Goal: Task Accomplishment & Management: Use online tool/utility

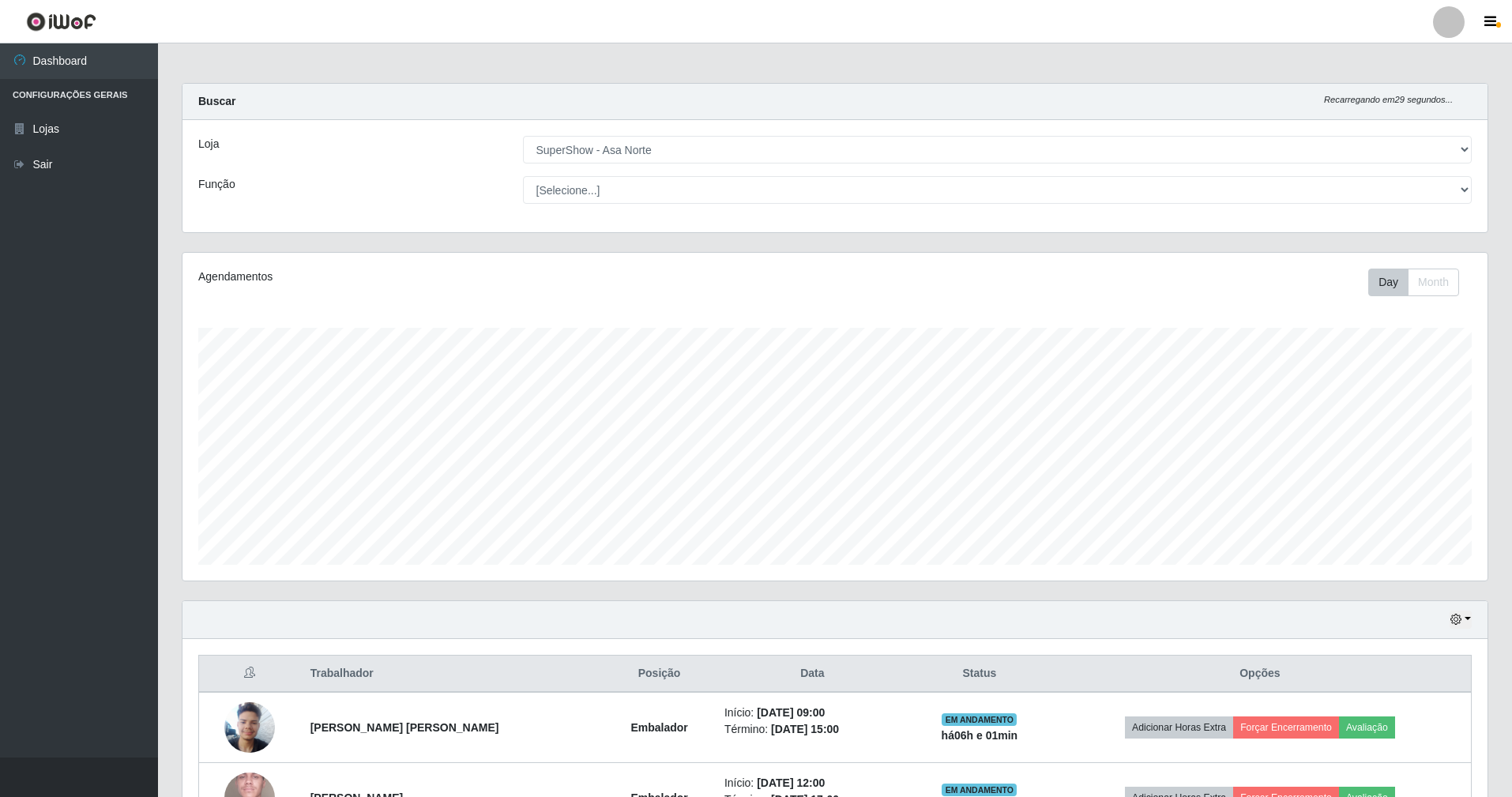
select select "71"
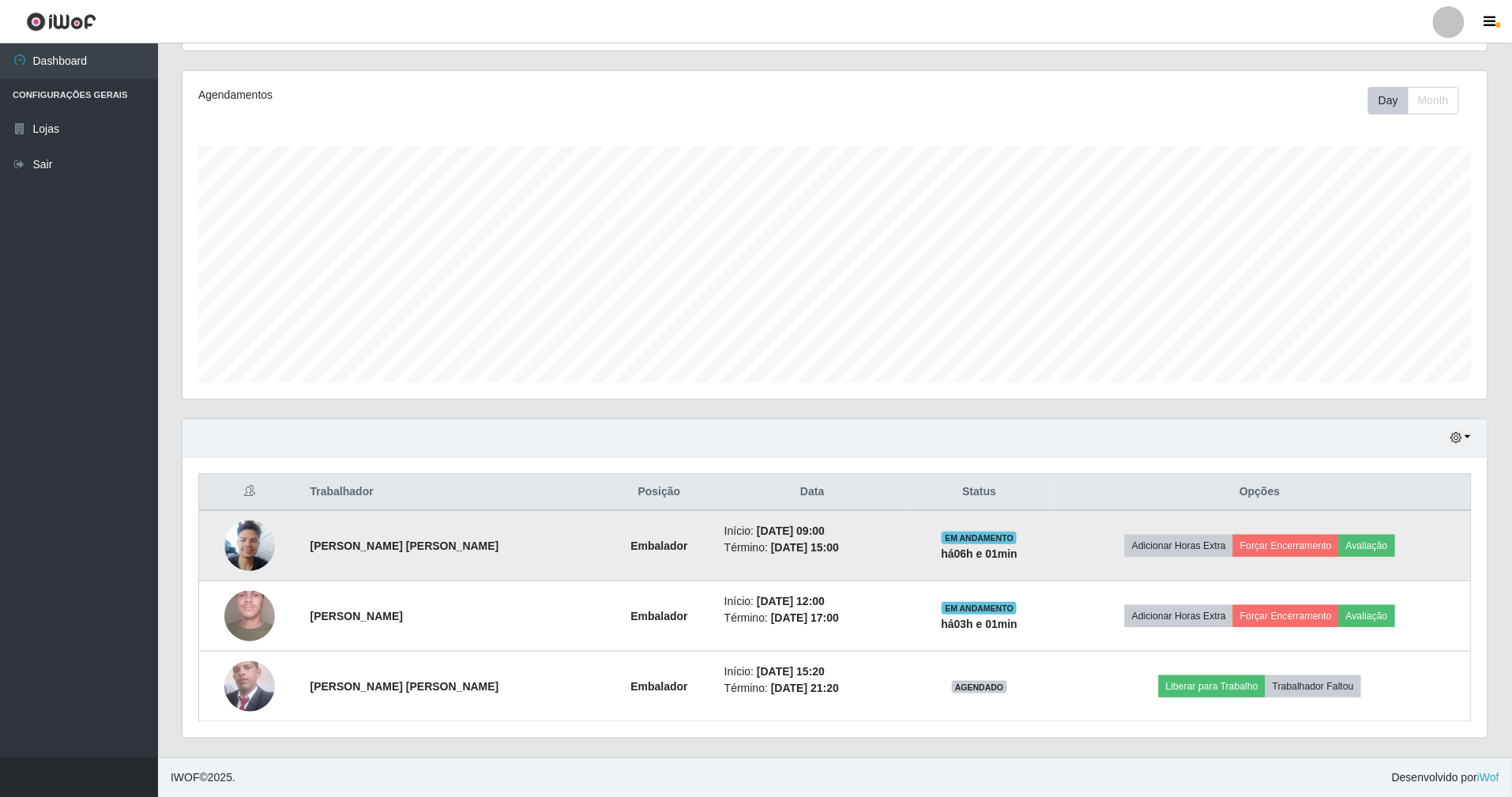
scroll to position [328, 1305]
click at [1274, 557] on td "Adicionar Horas Extra Forçar Encerramento Avaliação" at bounding box center [1261, 545] width 423 height 71
click at [1283, 553] on button "Forçar Encerramento" at bounding box center [1286, 545] width 106 height 22
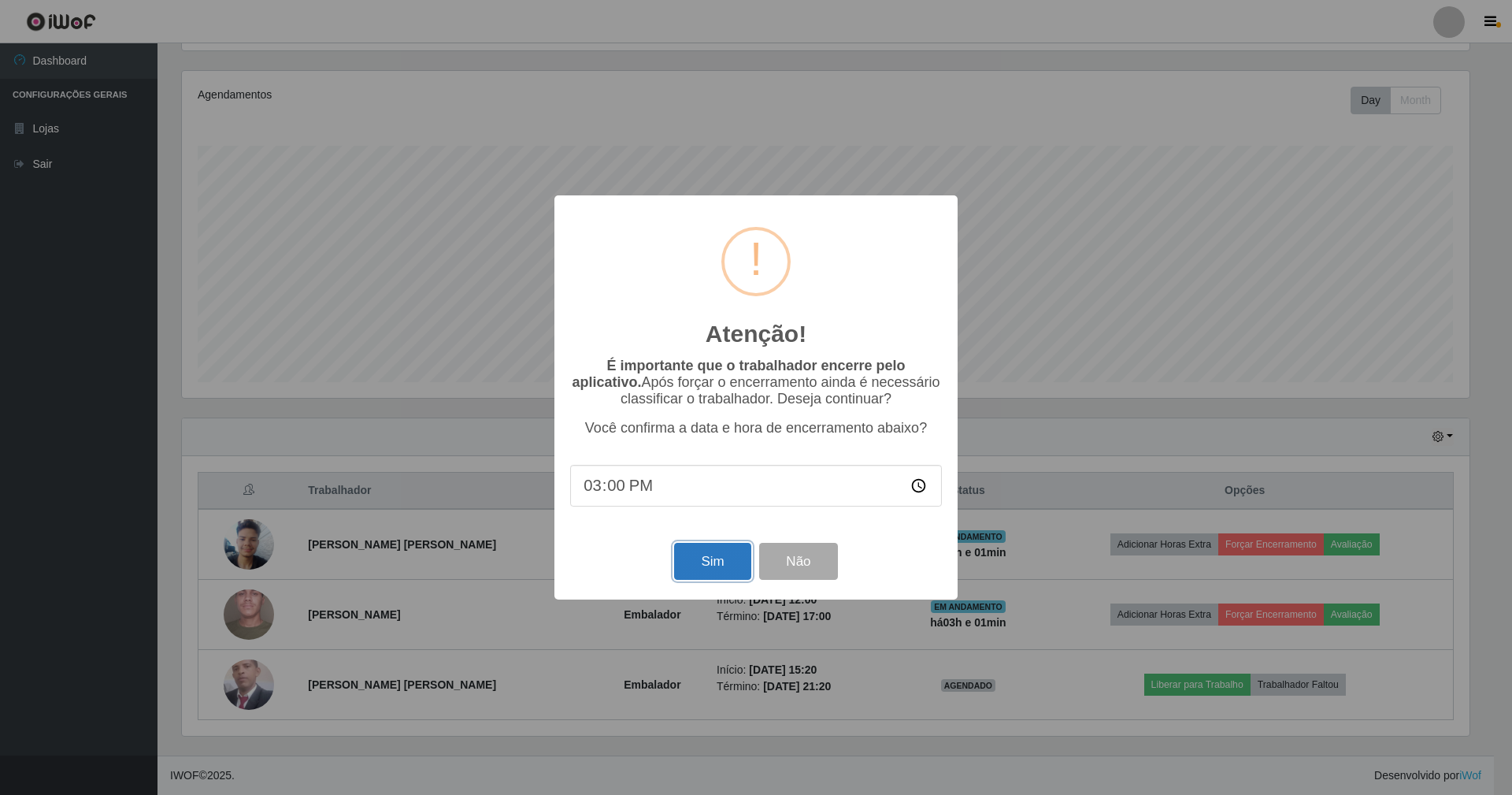
click at [736, 571] on button "Sim" at bounding box center [712, 561] width 76 height 37
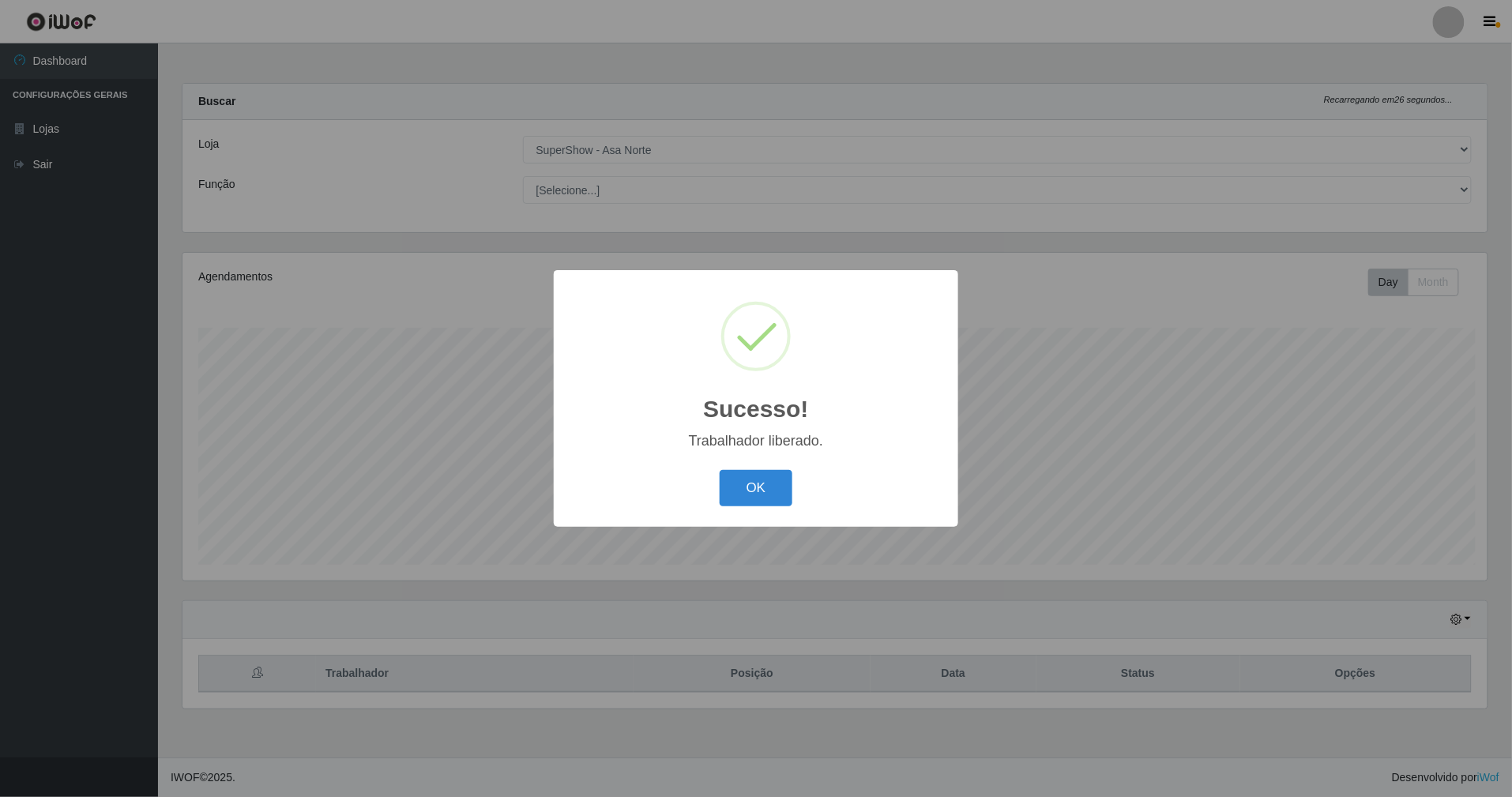
scroll to position [328, 1309]
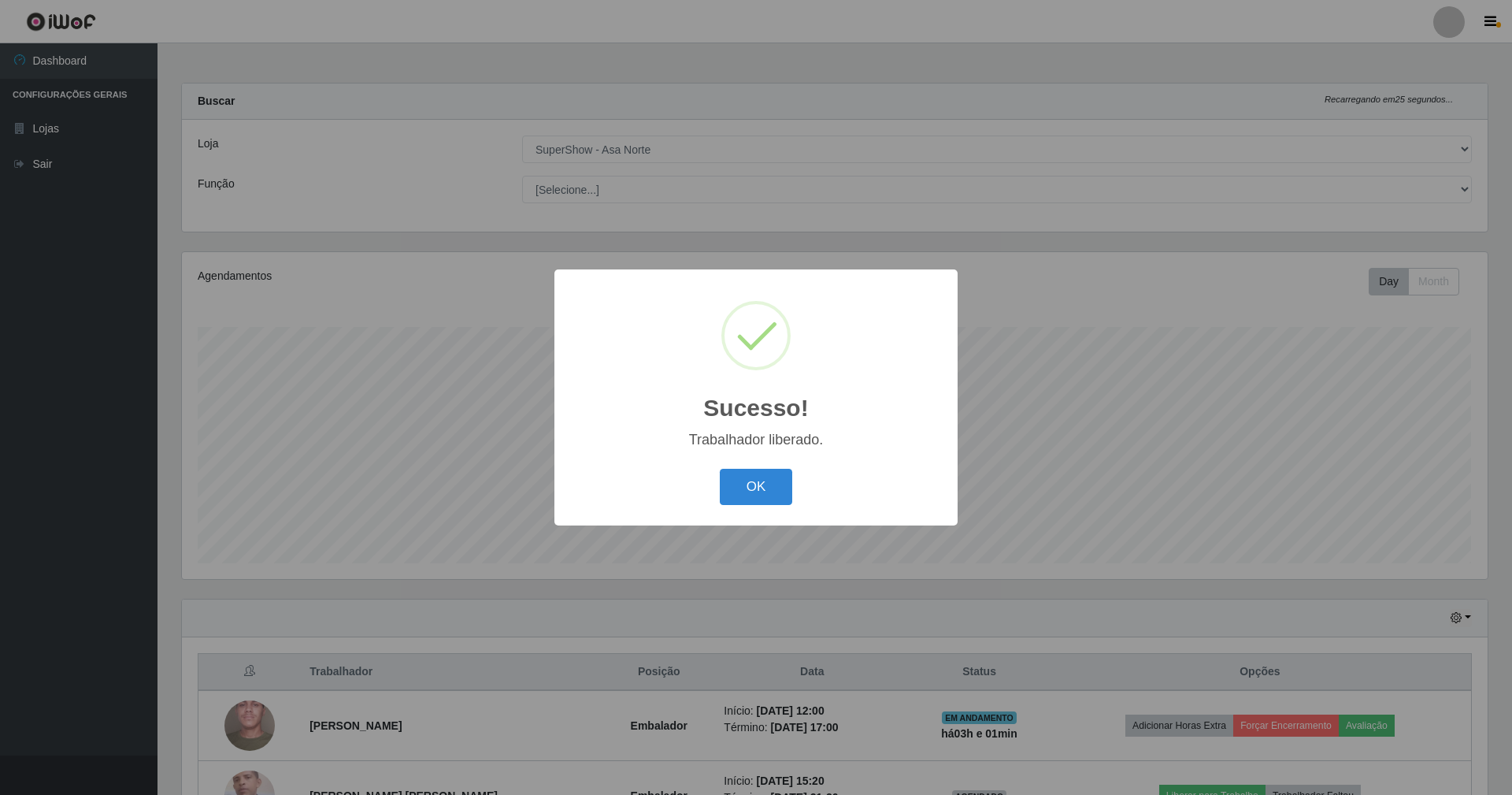
click at [720, 468] on button "OK" at bounding box center [756, 486] width 73 height 37
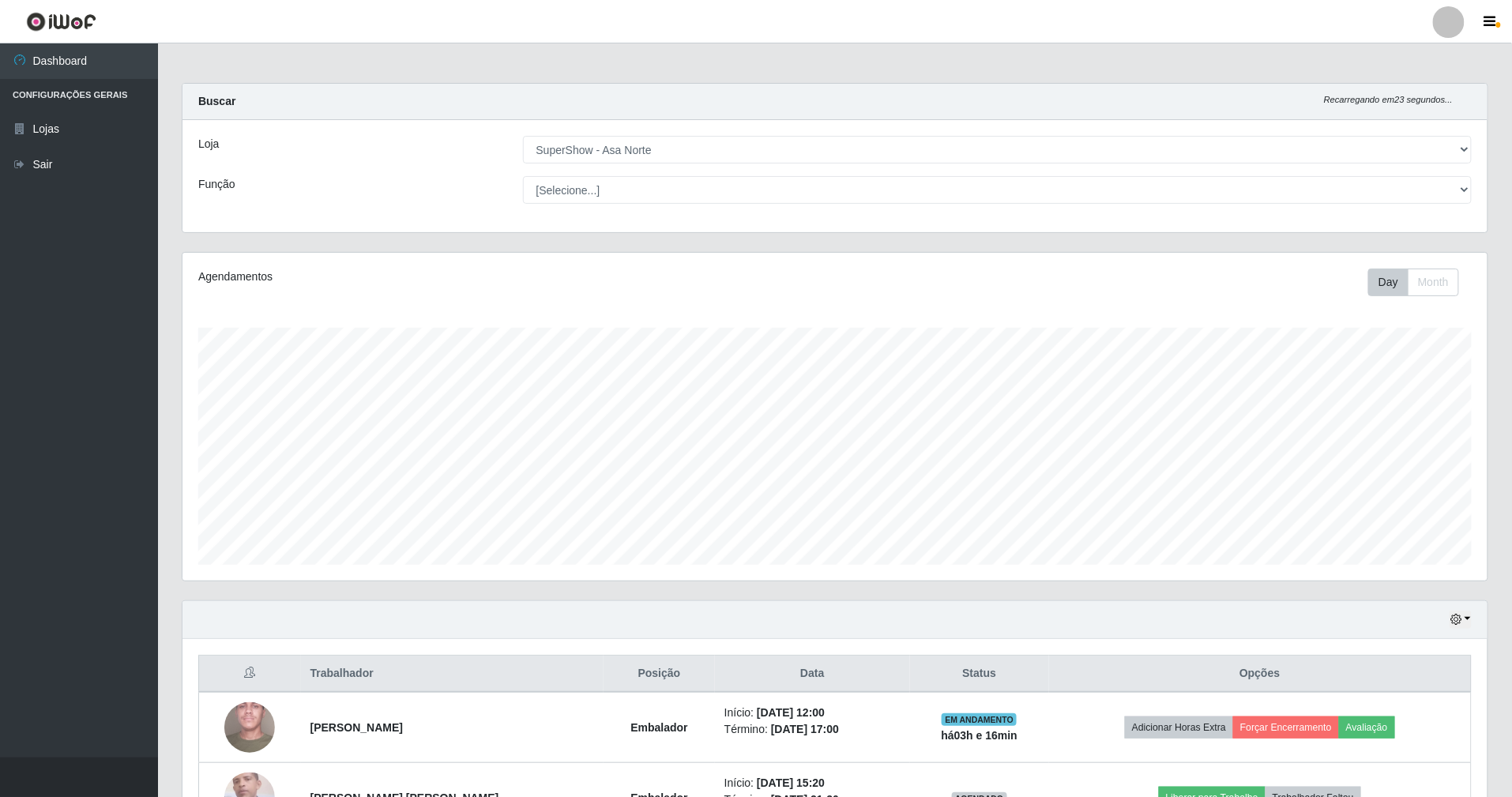
scroll to position [114, 0]
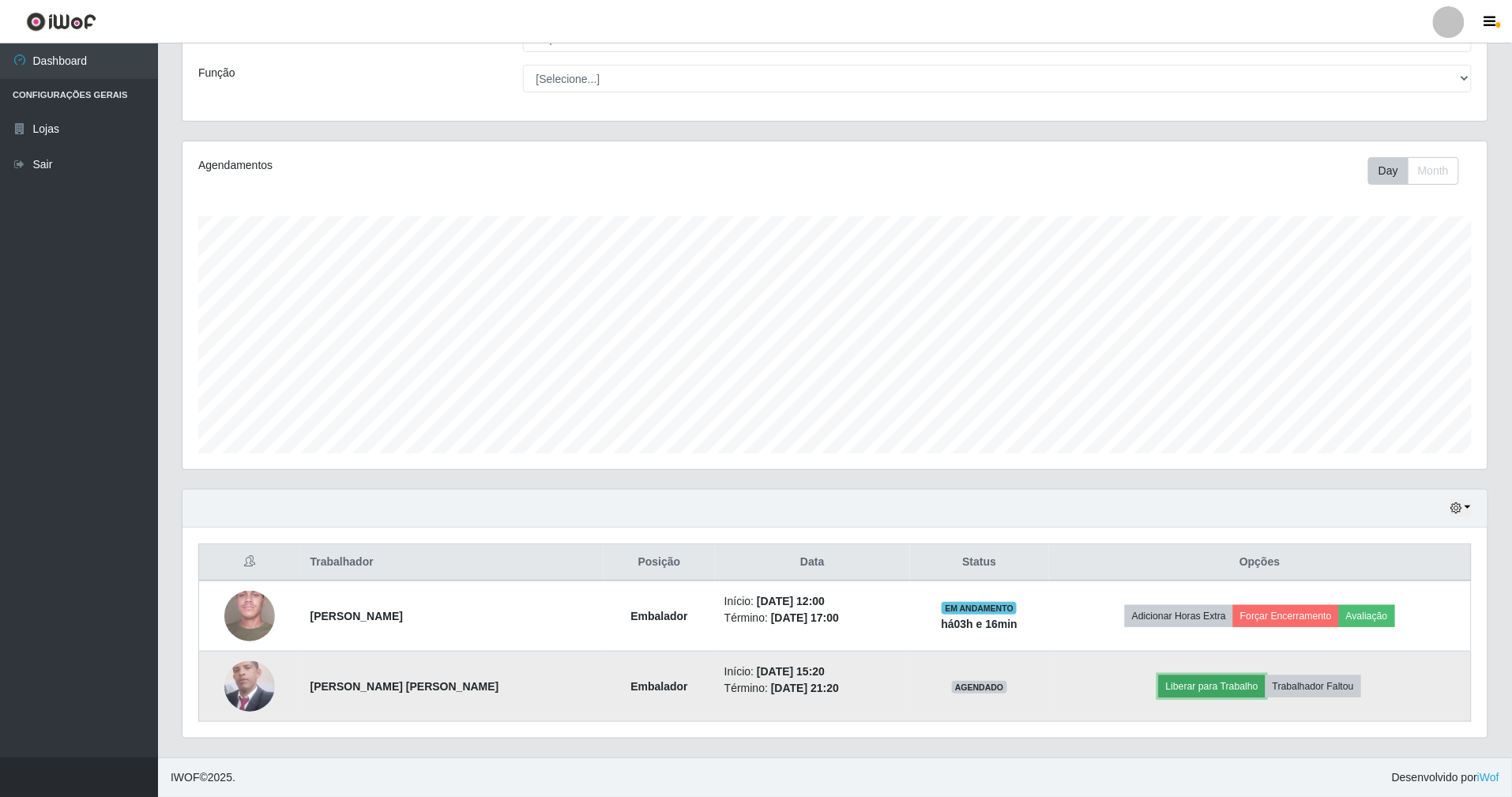
click at [1233, 683] on button "Liberar para Trabalho" at bounding box center [1212, 686] width 107 height 22
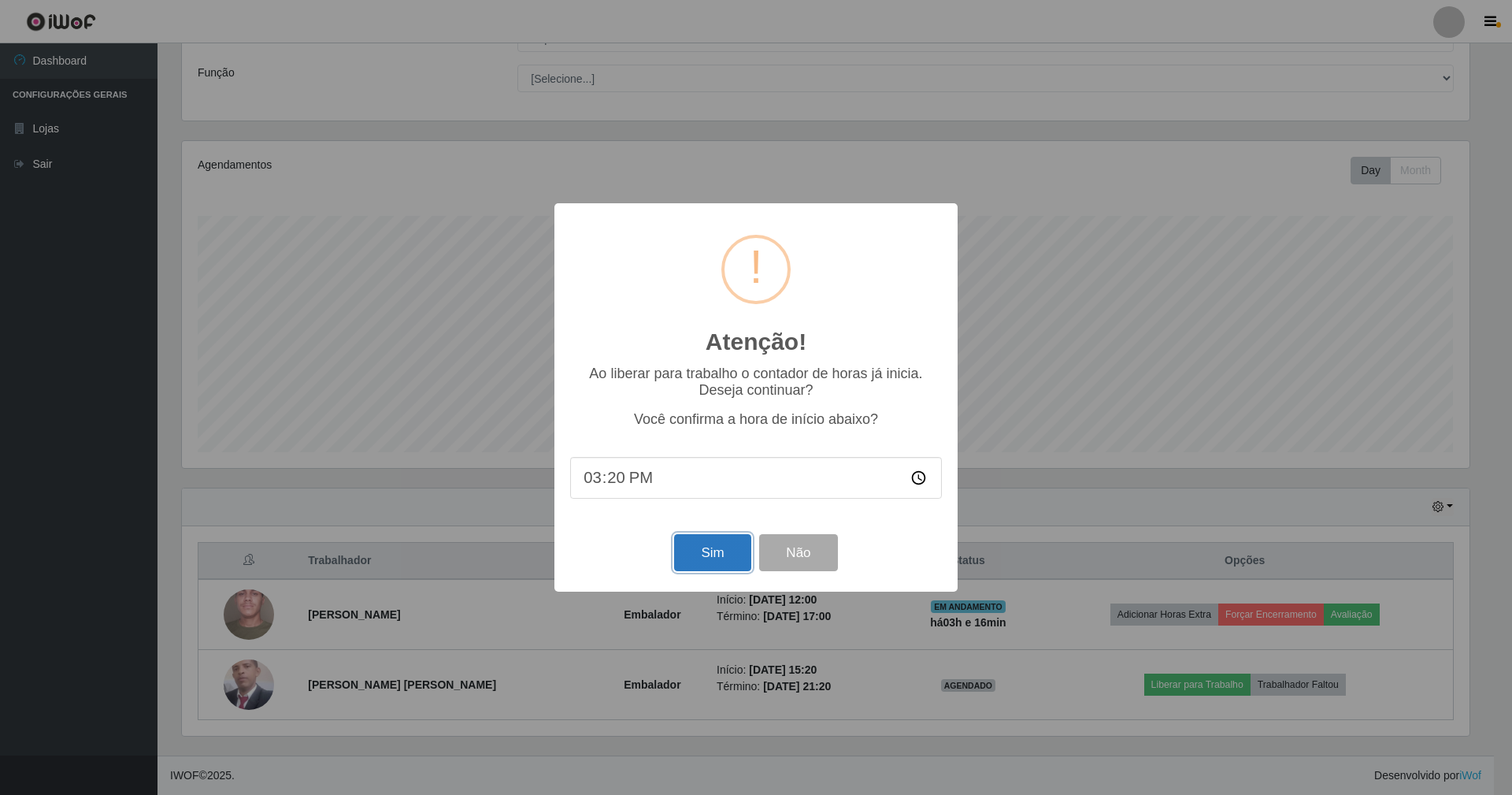
click at [714, 561] on button "Sim" at bounding box center [712, 552] width 76 height 37
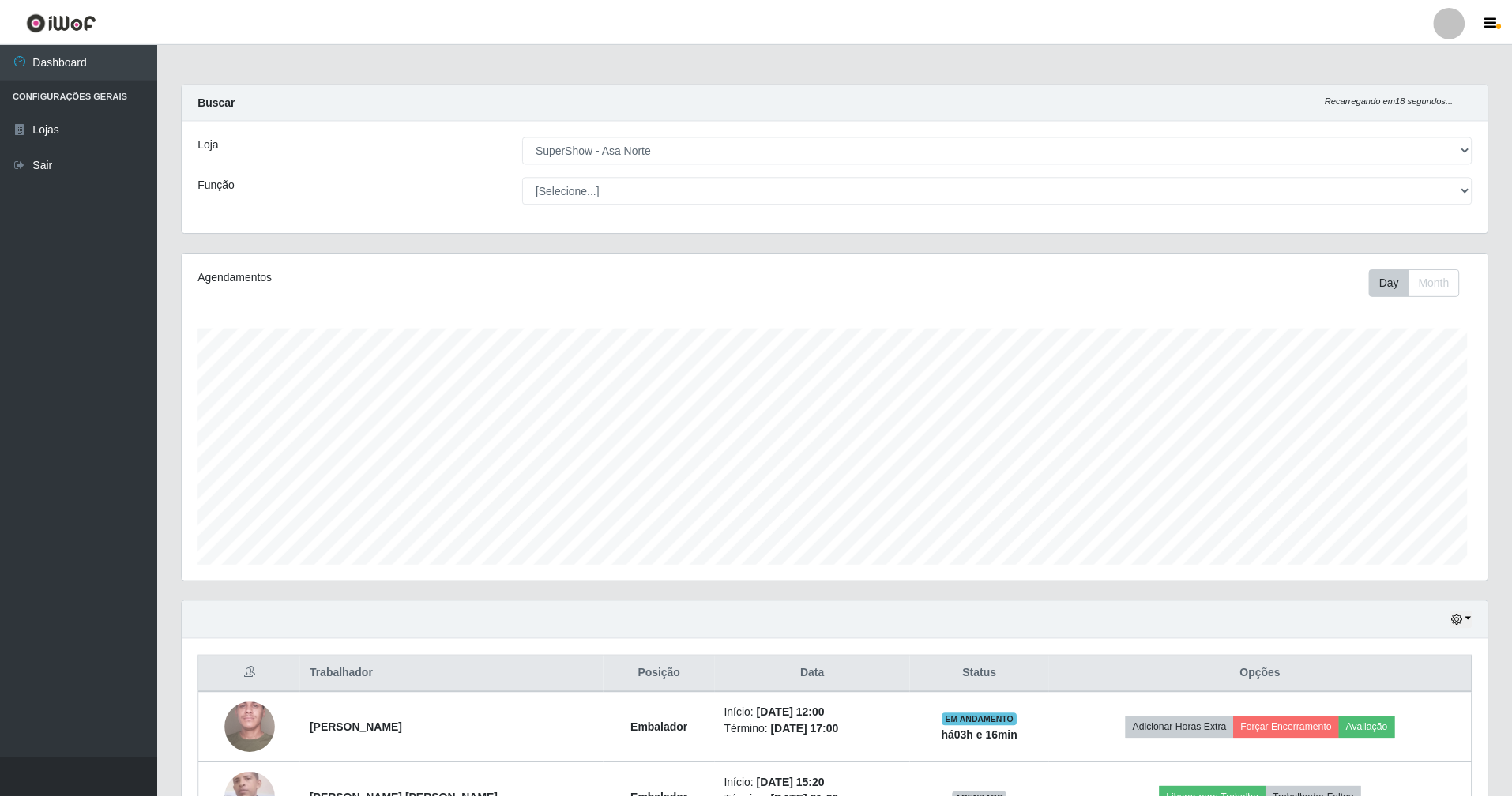
scroll to position [328, 1309]
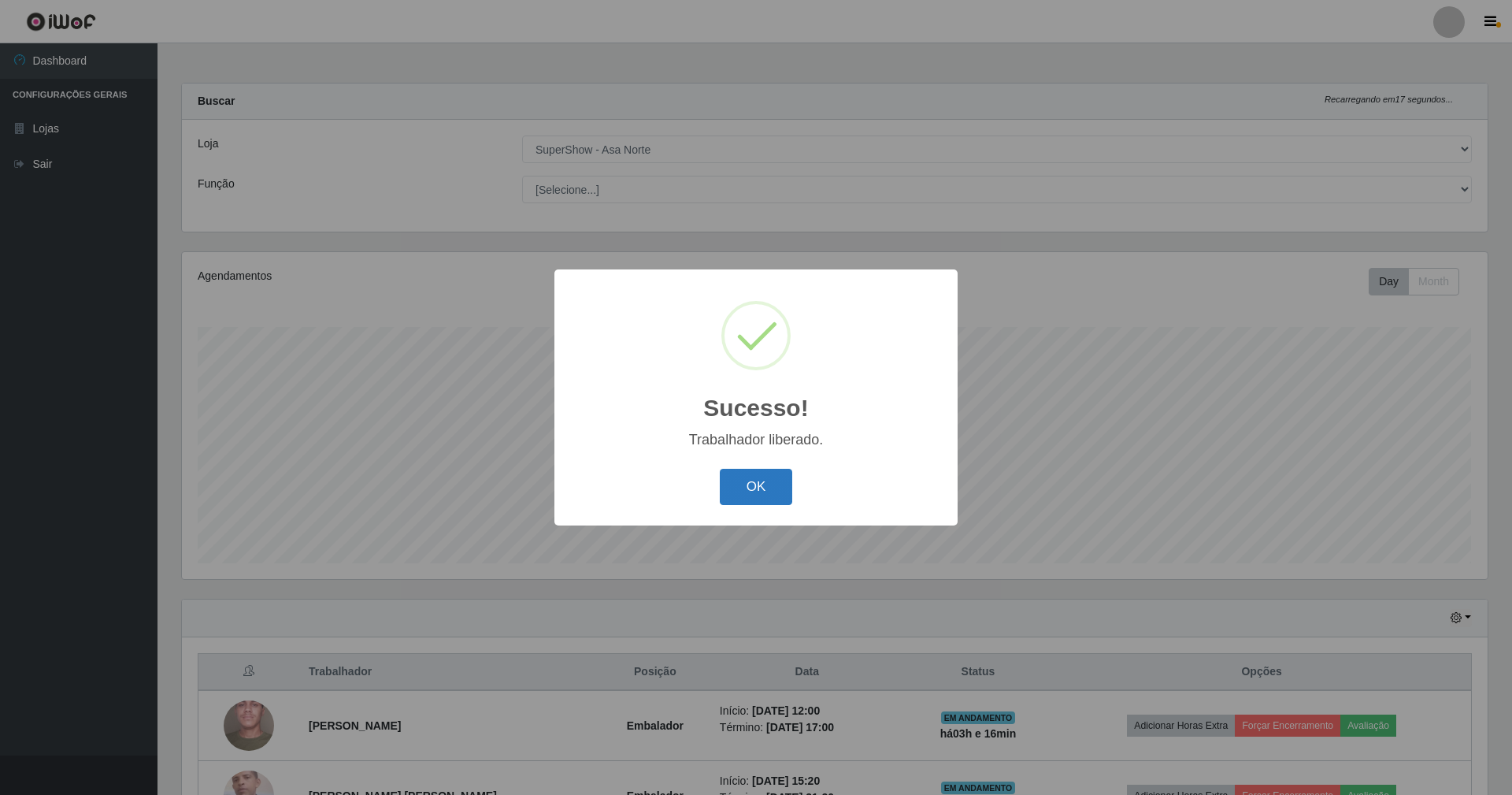
click at [759, 472] on button "OK" at bounding box center [756, 486] width 73 height 37
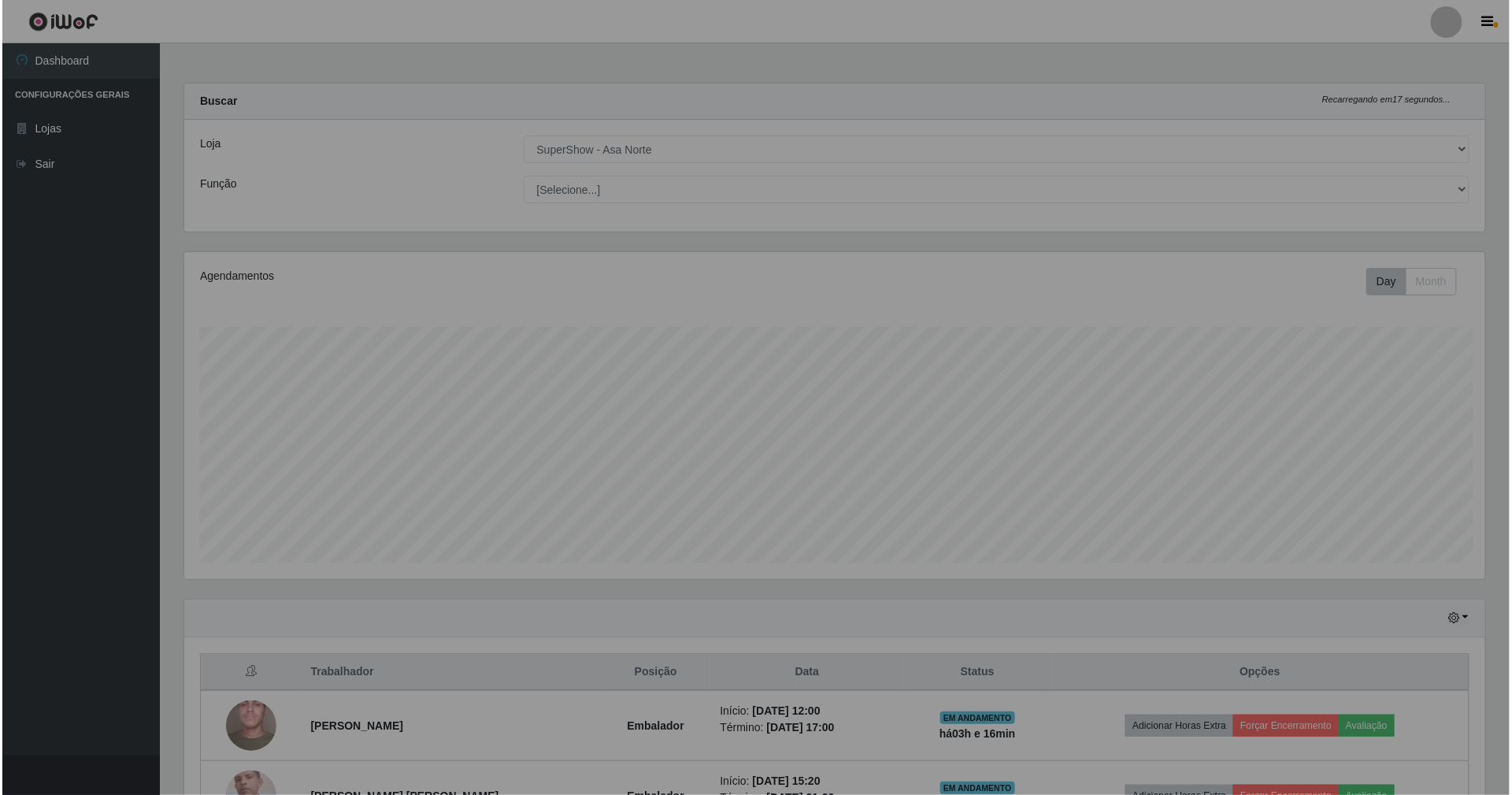
scroll to position [787332, 786244]
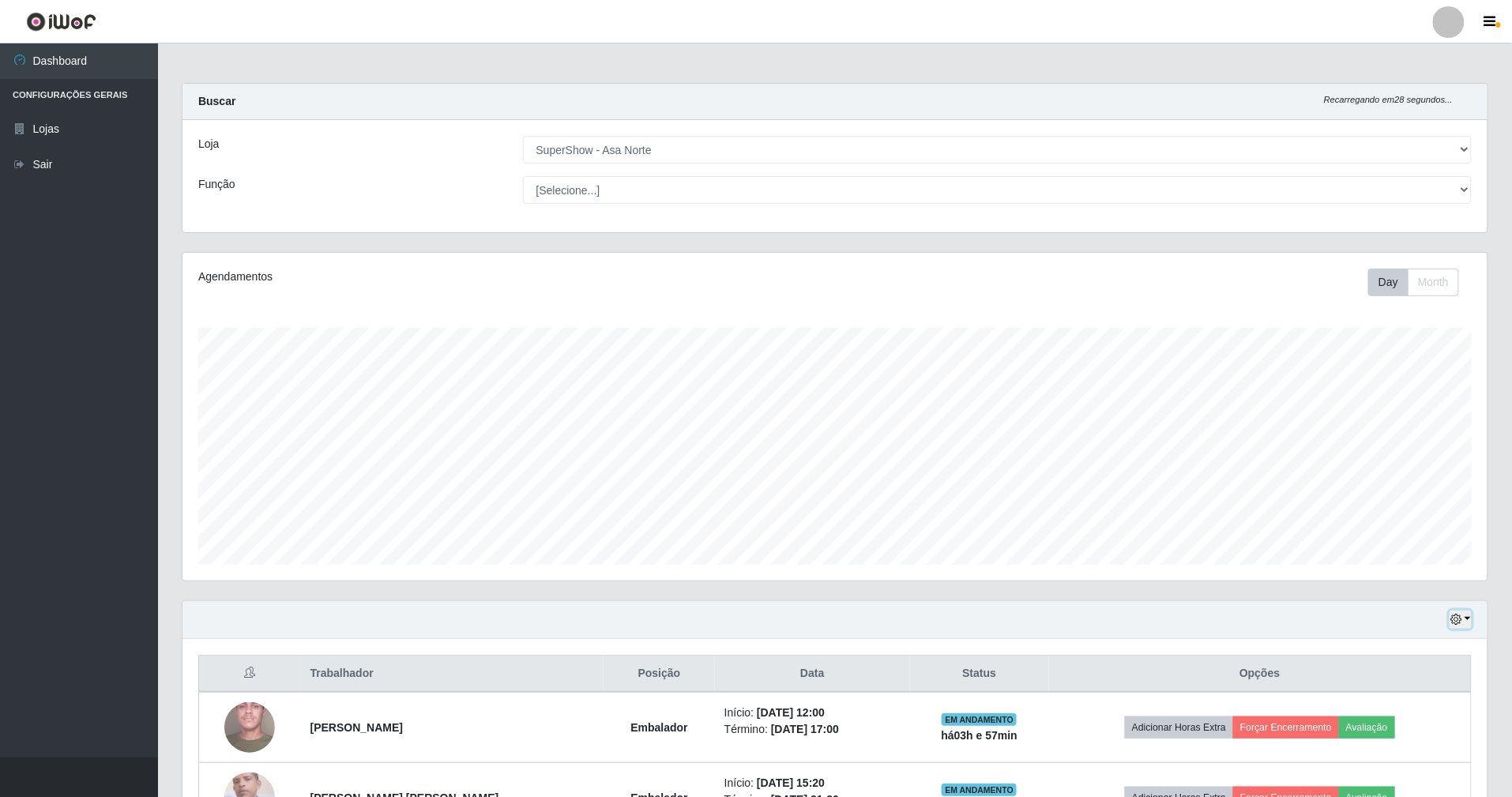
click at [1464, 624] on button "button" at bounding box center [1460, 620] width 22 height 18
click at [1394, 563] on button "1 Semana" at bounding box center [1409, 559] width 125 height 33
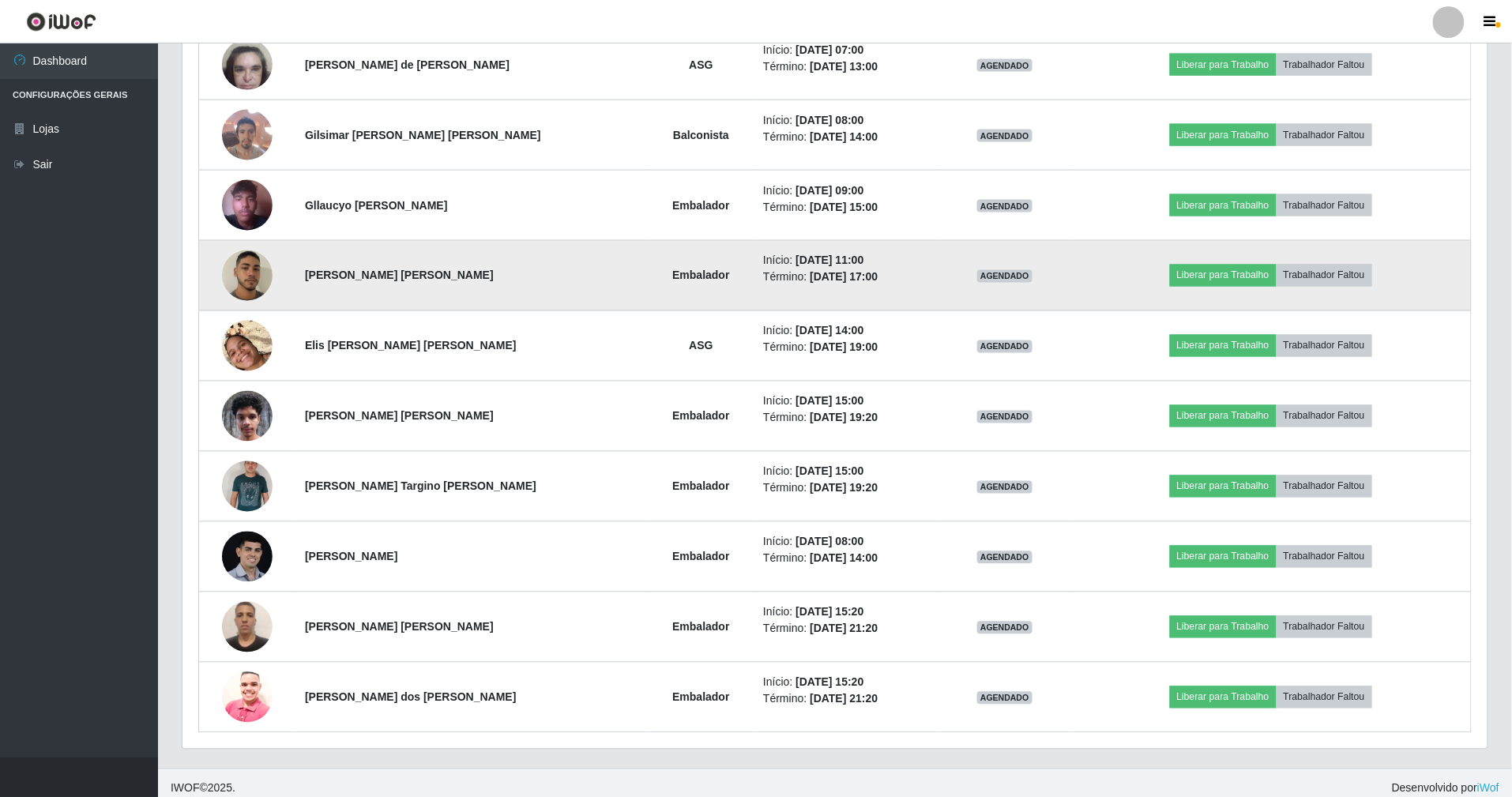
scroll to position [891, 0]
